Goal: Task Accomplishment & Management: Manage account settings

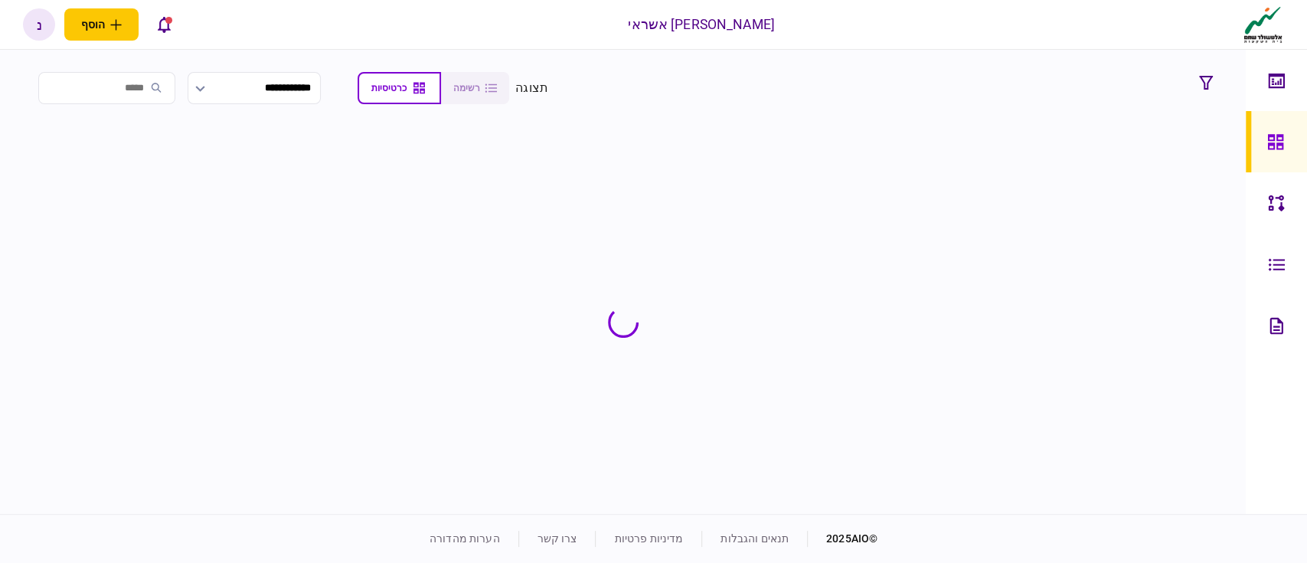
click at [41, 29] on div "נ" at bounding box center [39, 24] width 32 height 32
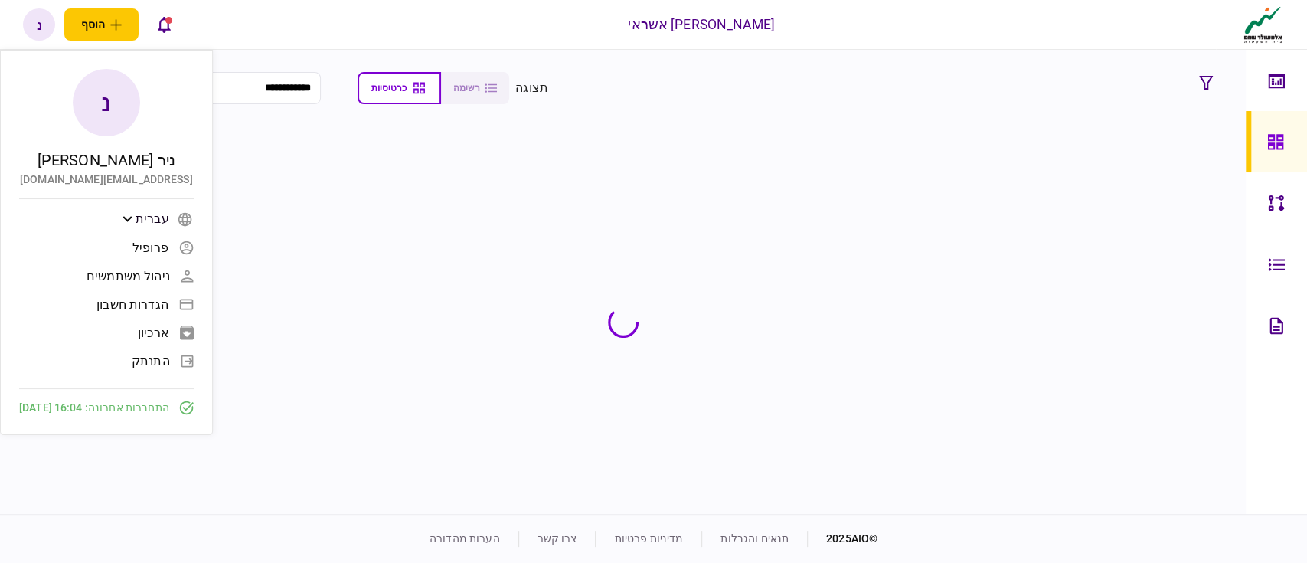
click at [168, 242] on span "פרופיל" at bounding box center [150, 247] width 36 height 13
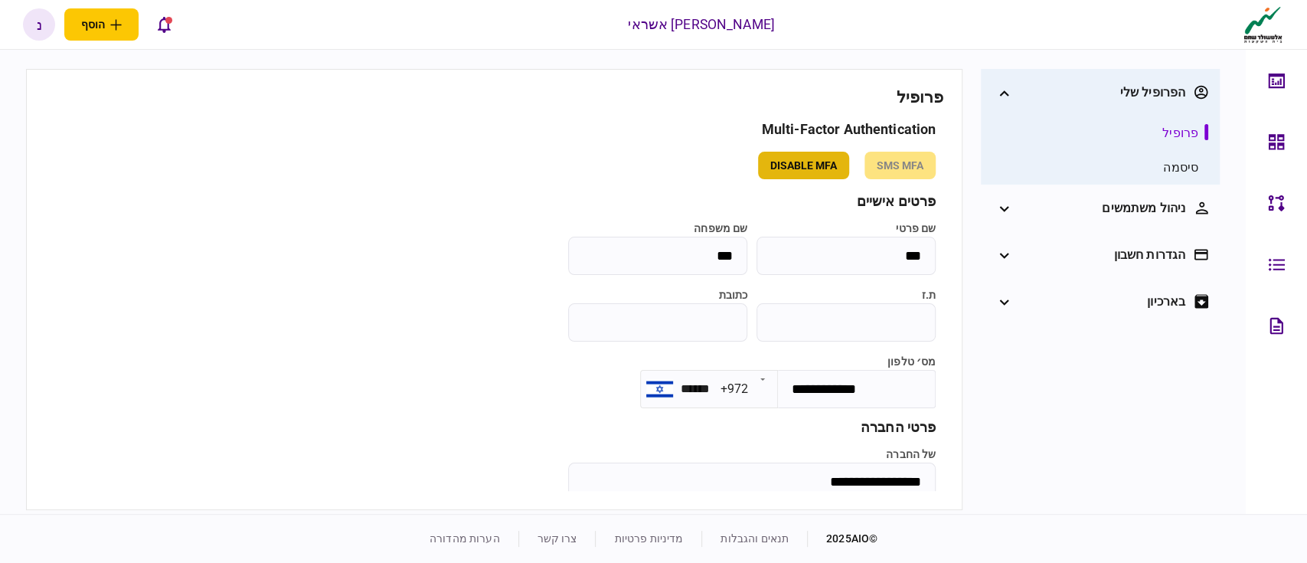
click at [813, 166] on button "disable mfa" at bounding box center [803, 166] width 91 height 28
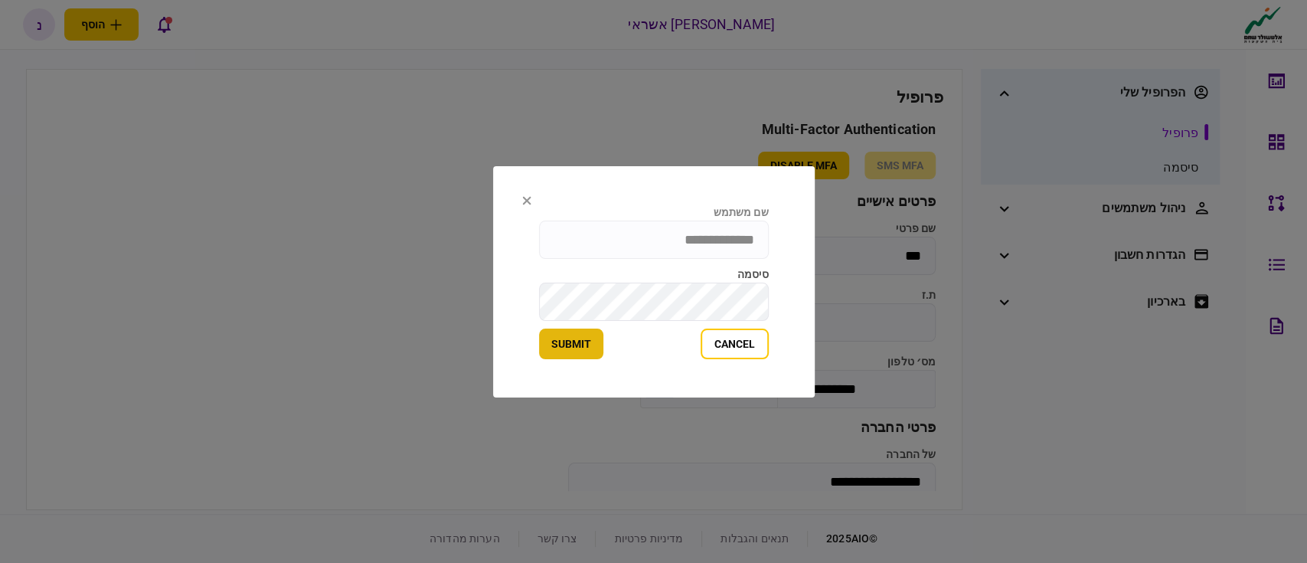
click at [573, 344] on button "submit" at bounding box center [571, 343] width 64 height 31
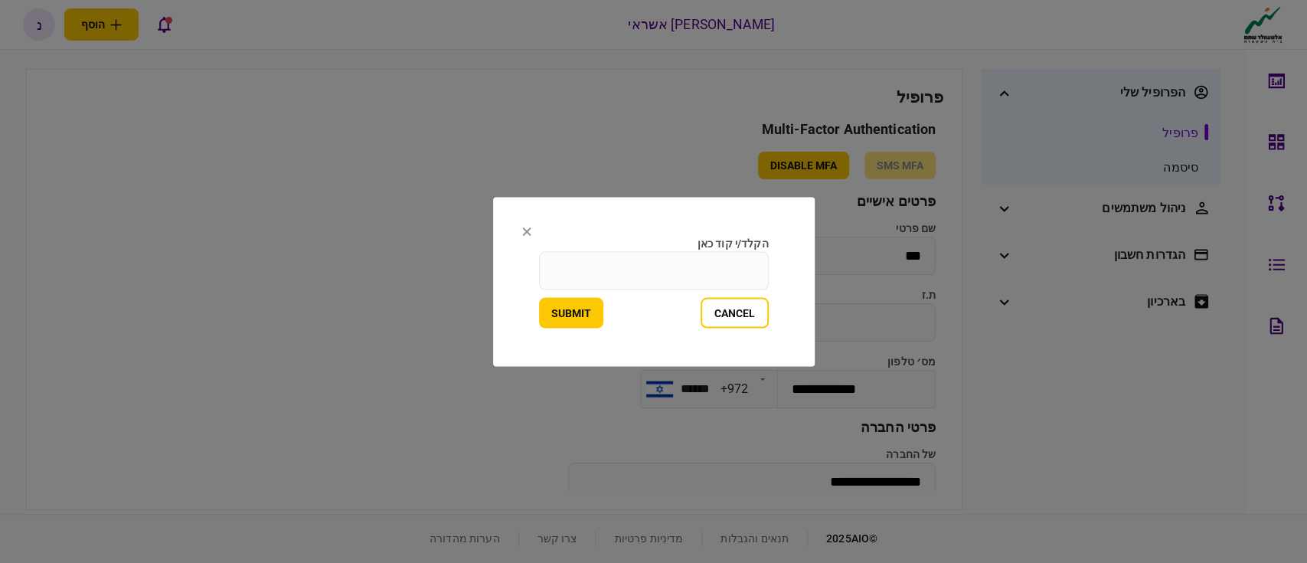
click at [674, 275] on input "הקלד/י קוד כאן" at bounding box center [654, 270] width 230 height 38
click at [539, 297] on button "submit" at bounding box center [571, 312] width 64 height 31
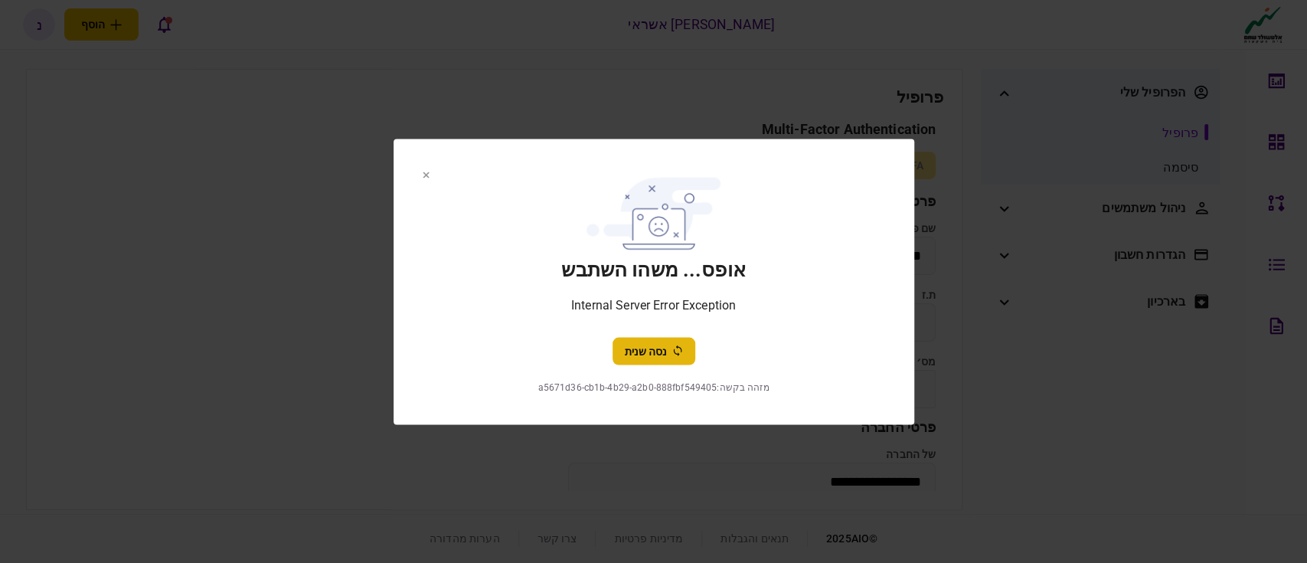
click at [647, 346] on button "נסה שנית" at bounding box center [653, 351] width 83 height 28
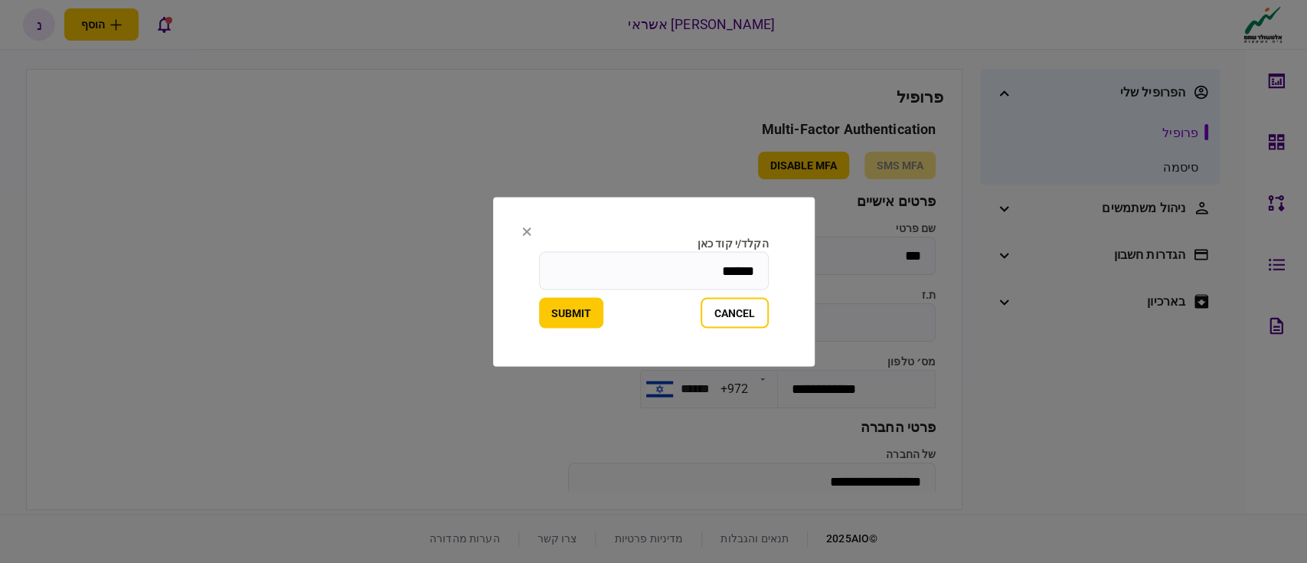
type input "******"
click at [539, 297] on button "submit" at bounding box center [571, 312] width 64 height 31
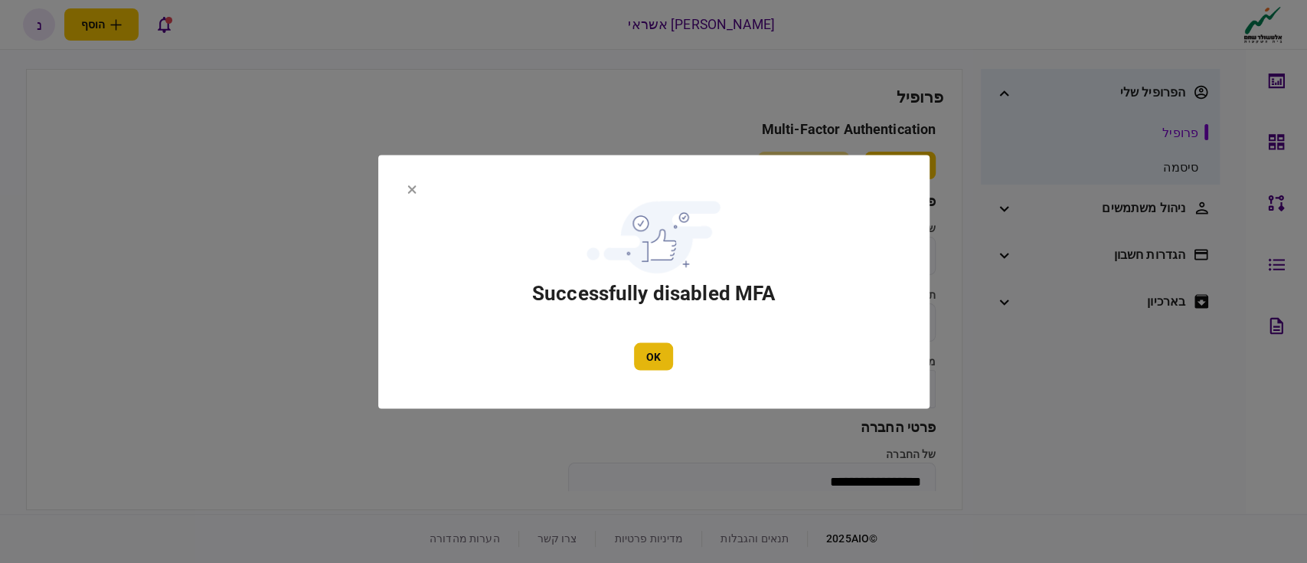
click at [669, 354] on button "OK" at bounding box center [653, 356] width 39 height 28
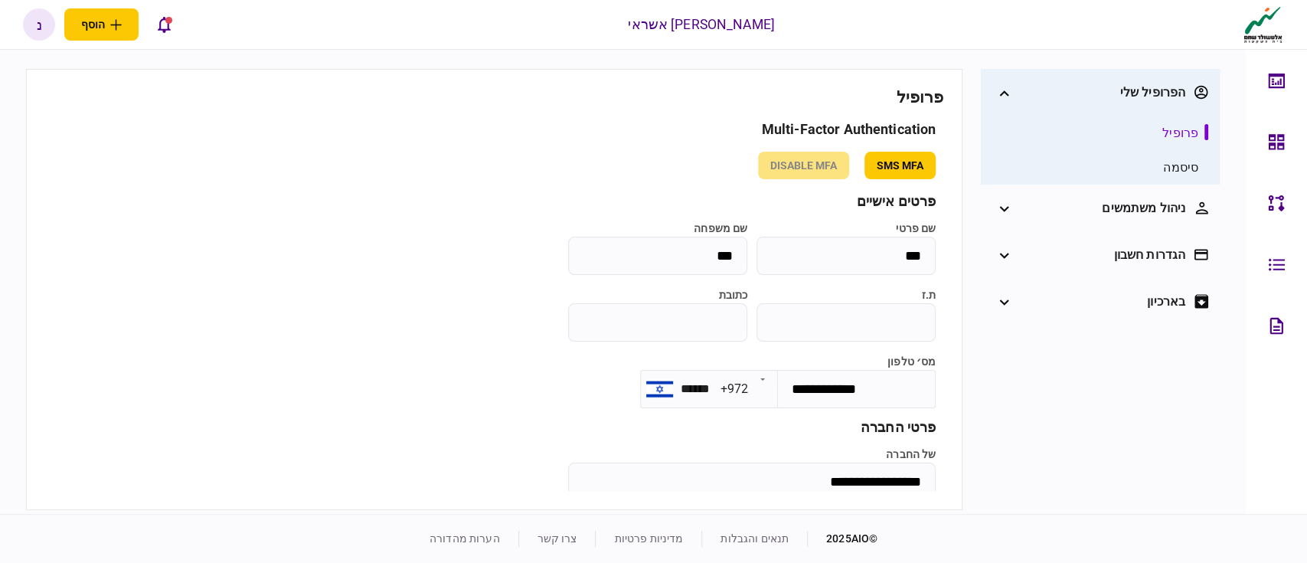
click at [658, 183] on div "**********" at bounding box center [494, 447] width 898 height 651
